Goal: Use online tool/utility: Utilize a website feature to perform a specific function

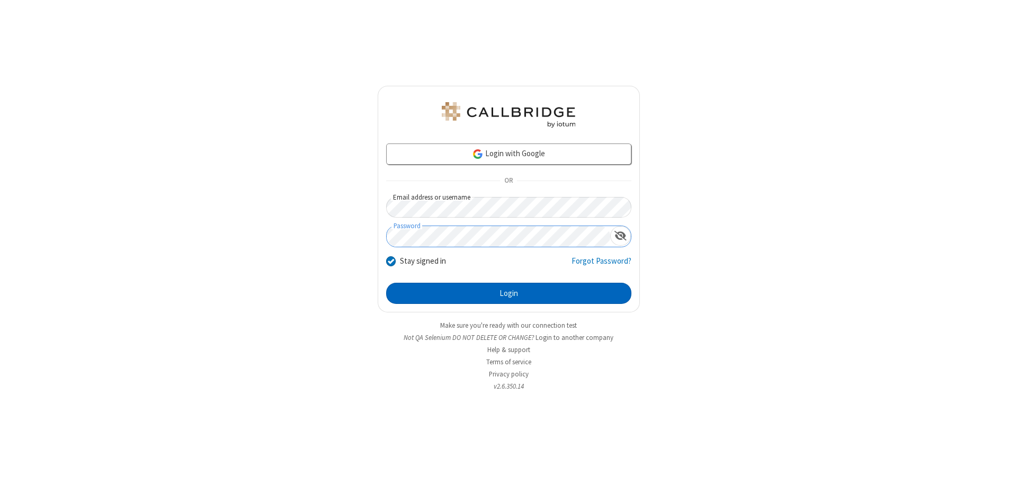
click at [509, 294] on button "Login" at bounding box center [508, 293] width 245 height 21
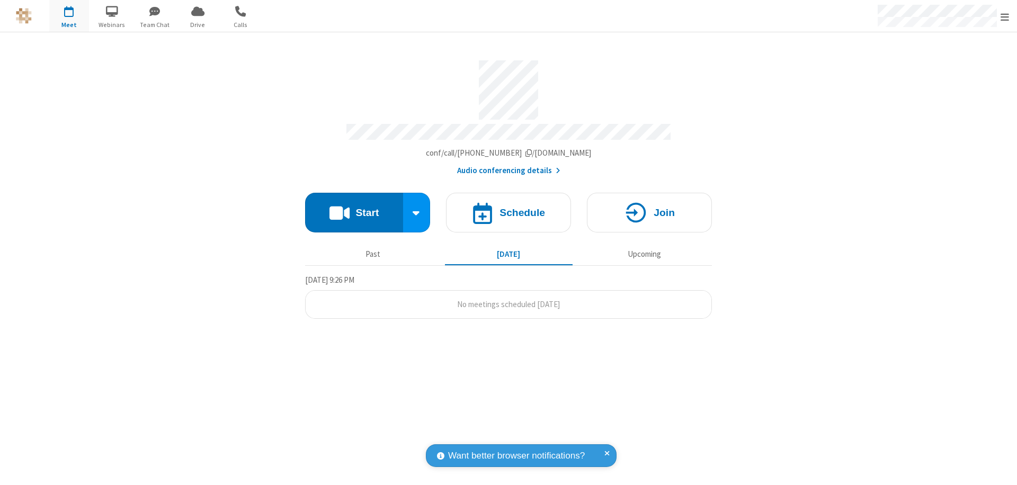
click at [354, 208] on button "Start" at bounding box center [354, 213] width 98 height 40
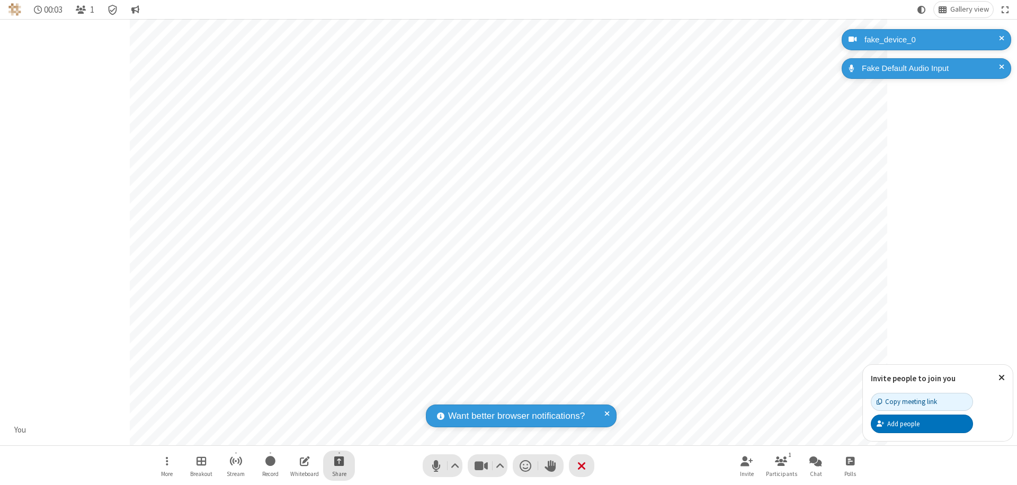
click at [339, 461] on span "Start sharing" at bounding box center [339, 461] width 10 height 13
click at [339, 396] on span "Share additional camera" at bounding box center [345, 398] width 78 height 9
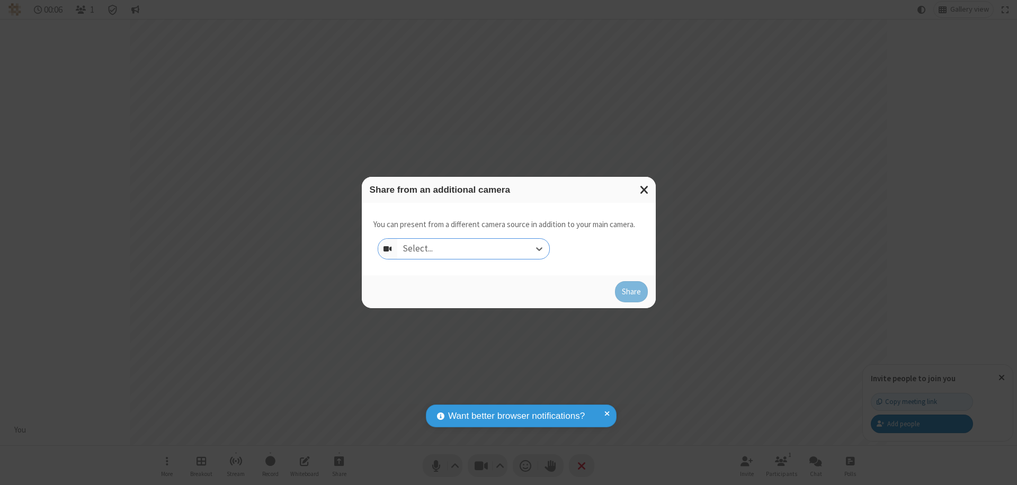
click at [473, 249] on div "Select..." at bounding box center [473, 249] width 152 height 20
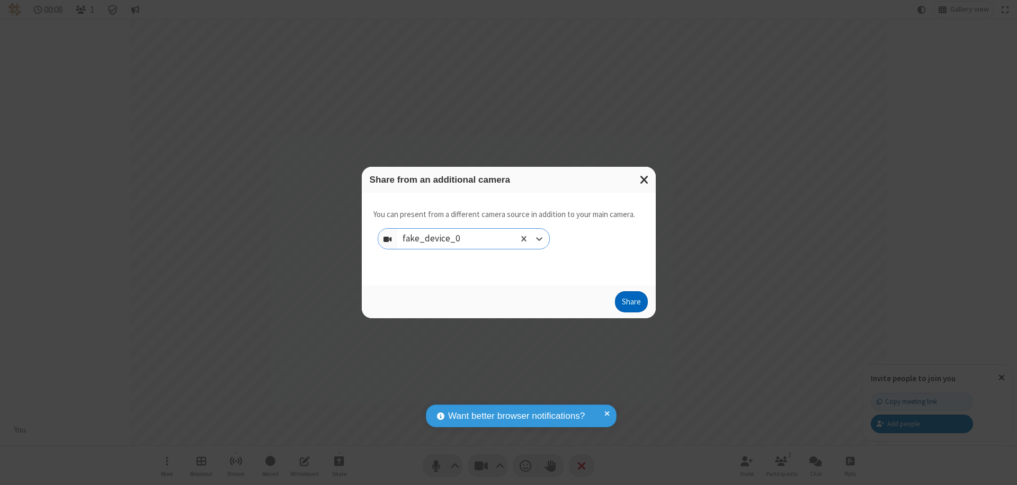
click at [631, 304] on button "Share" at bounding box center [631, 301] width 33 height 21
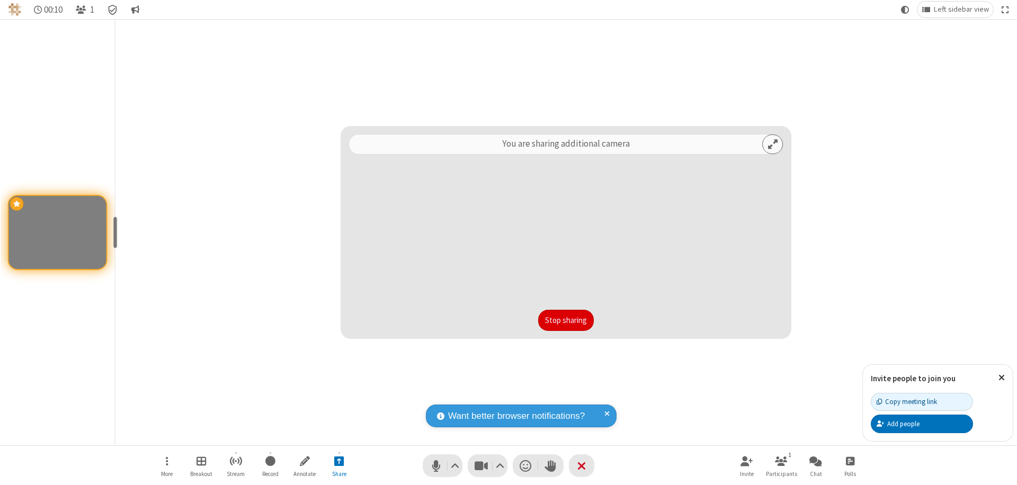
click at [566, 321] on button "Stop sharing" at bounding box center [566, 320] width 56 height 21
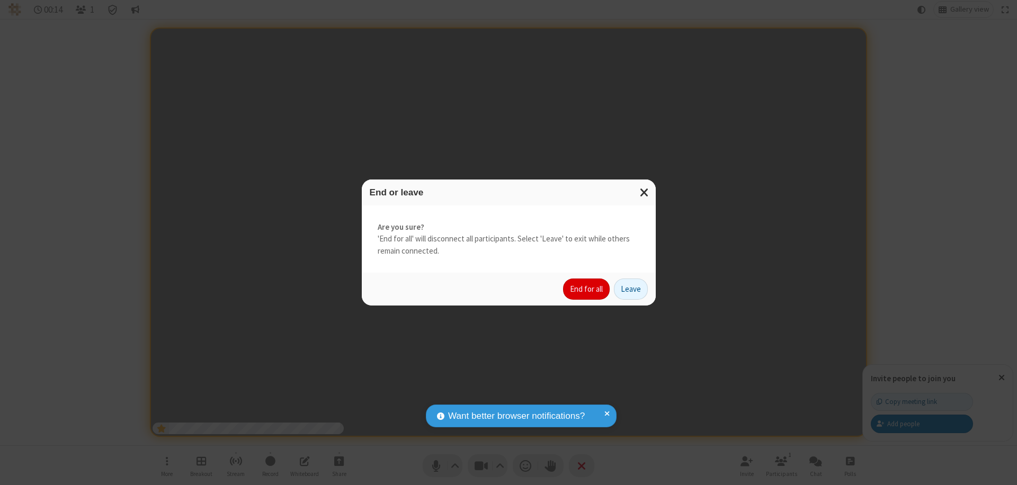
click at [587, 289] on button "End for all" at bounding box center [586, 289] width 47 height 21
